Goal: Check status: Check status

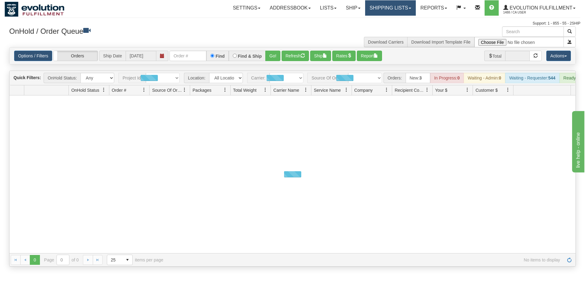
click at [378, 6] on link "Shipping lists" at bounding box center [390, 7] width 51 height 15
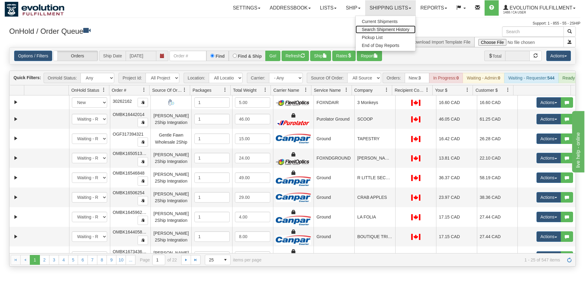
click at [385, 30] on span "Search Shipment History" at bounding box center [385, 29] width 48 height 5
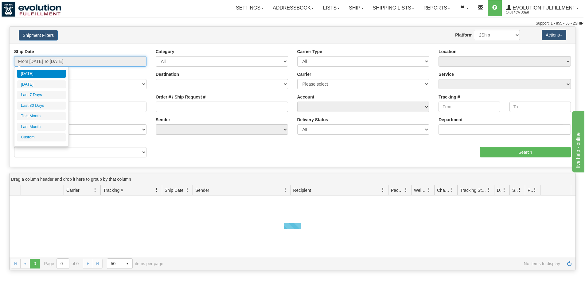
click at [39, 60] on input "From 09/10/2025 To 09/11/2025" at bounding box center [80, 61] width 132 height 10
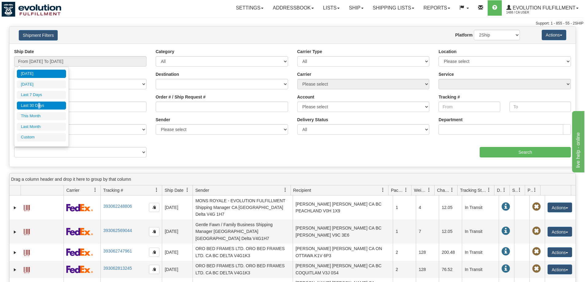
click at [39, 105] on li "Last 30 Days" at bounding box center [41, 106] width 49 height 8
type input "From 08/13/2025 To 09/11/2025"
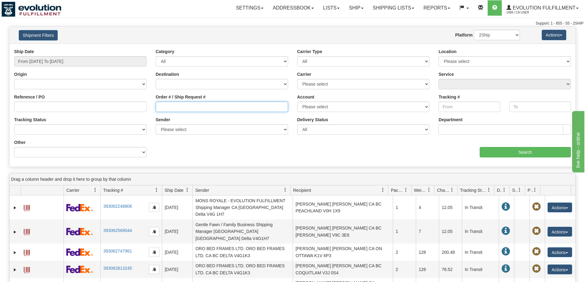
click at [169, 107] on input "Order # / Ship Request #" at bounding box center [222, 107] width 132 height 10
paste input "WC86441-1"
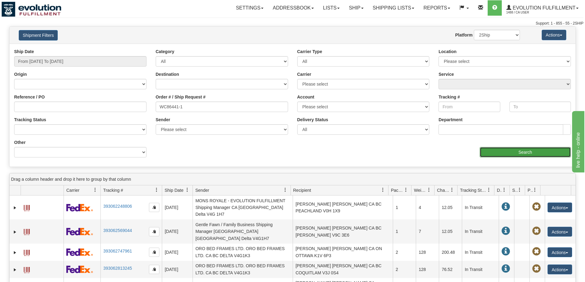
click at [501, 148] on input "Search" at bounding box center [524, 152] width 91 height 10
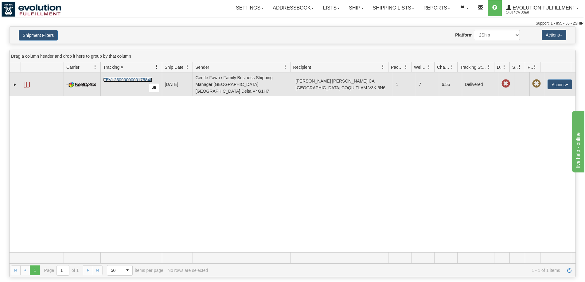
click at [125, 79] on link "FEVL2509000000175840" at bounding box center [127, 79] width 49 height 5
drag, startPoint x: 155, startPoint y: 76, endPoint x: 104, endPoint y: 79, distance: 51.3
click at [104, 79] on td "FEVL2509000000175840" at bounding box center [130, 84] width 61 height 24
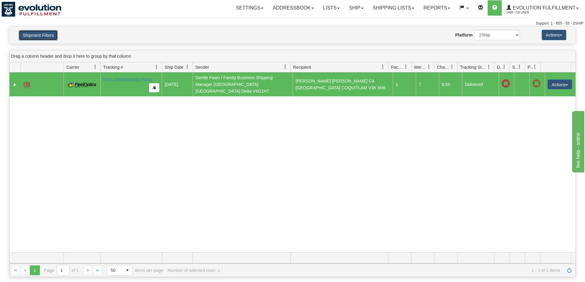
click at [50, 34] on button "Shipment Filters" at bounding box center [38, 35] width 39 height 10
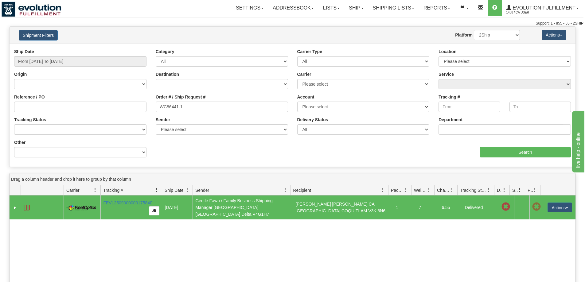
click at [182, 115] on div "Order # / Ship Request # WC86441-1" at bounding box center [221, 105] width 141 height 23
click at [186, 107] on input "WC86441-1" at bounding box center [222, 107] width 132 height 10
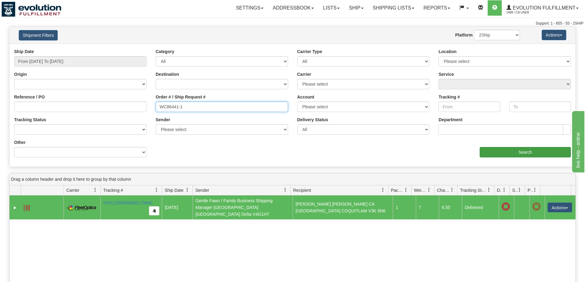
paste input "76762"
click at [511, 149] on input "Search" at bounding box center [524, 152] width 91 height 10
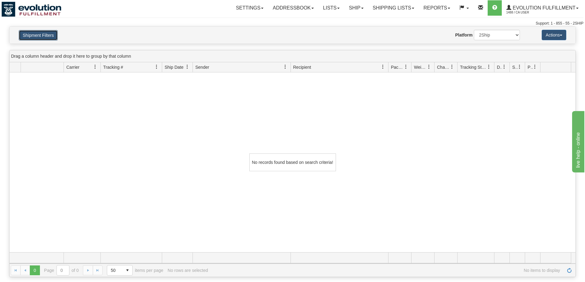
click at [37, 33] on button "Shipment Filters" at bounding box center [38, 35] width 39 height 10
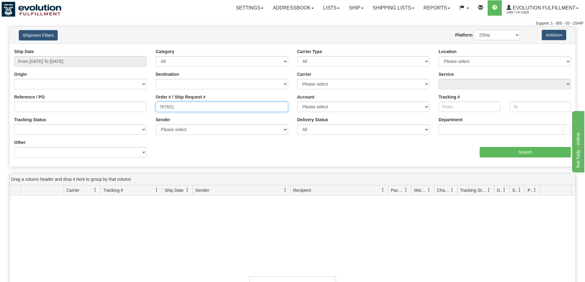
click at [201, 109] on input "767621" at bounding box center [222, 107] width 132 height 10
paste input "64123"
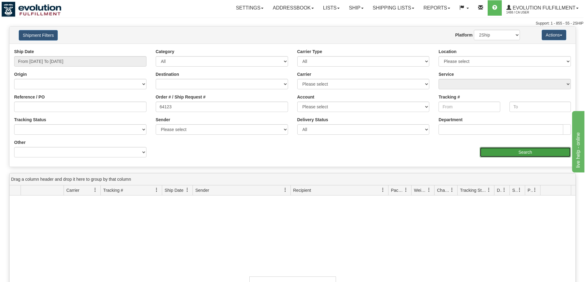
click at [513, 155] on input "Search" at bounding box center [524, 152] width 91 height 10
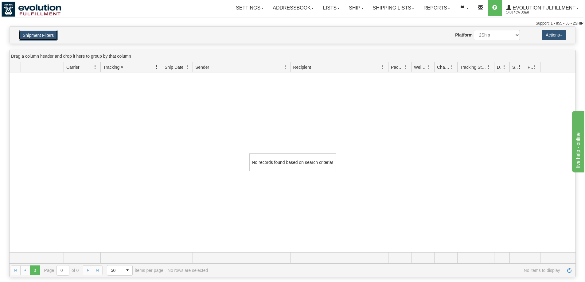
click at [50, 36] on button "Shipment Filters" at bounding box center [38, 35] width 39 height 10
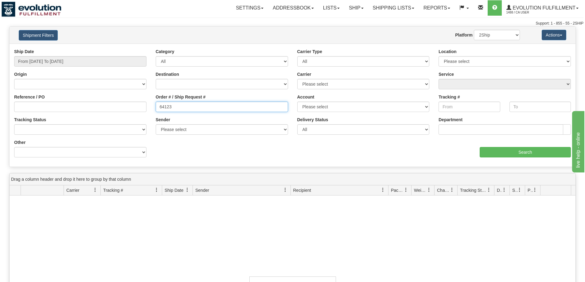
click at [249, 108] on input "64123" at bounding box center [222, 107] width 132 height 10
click at [248, 108] on input "64123" at bounding box center [222, 107] width 132 height 10
paste input "30"
type input "64130"
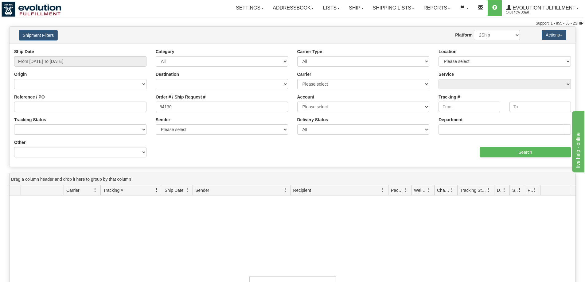
click at [480, 146] on div "aaa Search" at bounding box center [433, 148] width 283 height 18
click at [486, 150] on input "Search" at bounding box center [524, 152] width 91 height 10
